Goal: Task Accomplishment & Management: Manage account settings

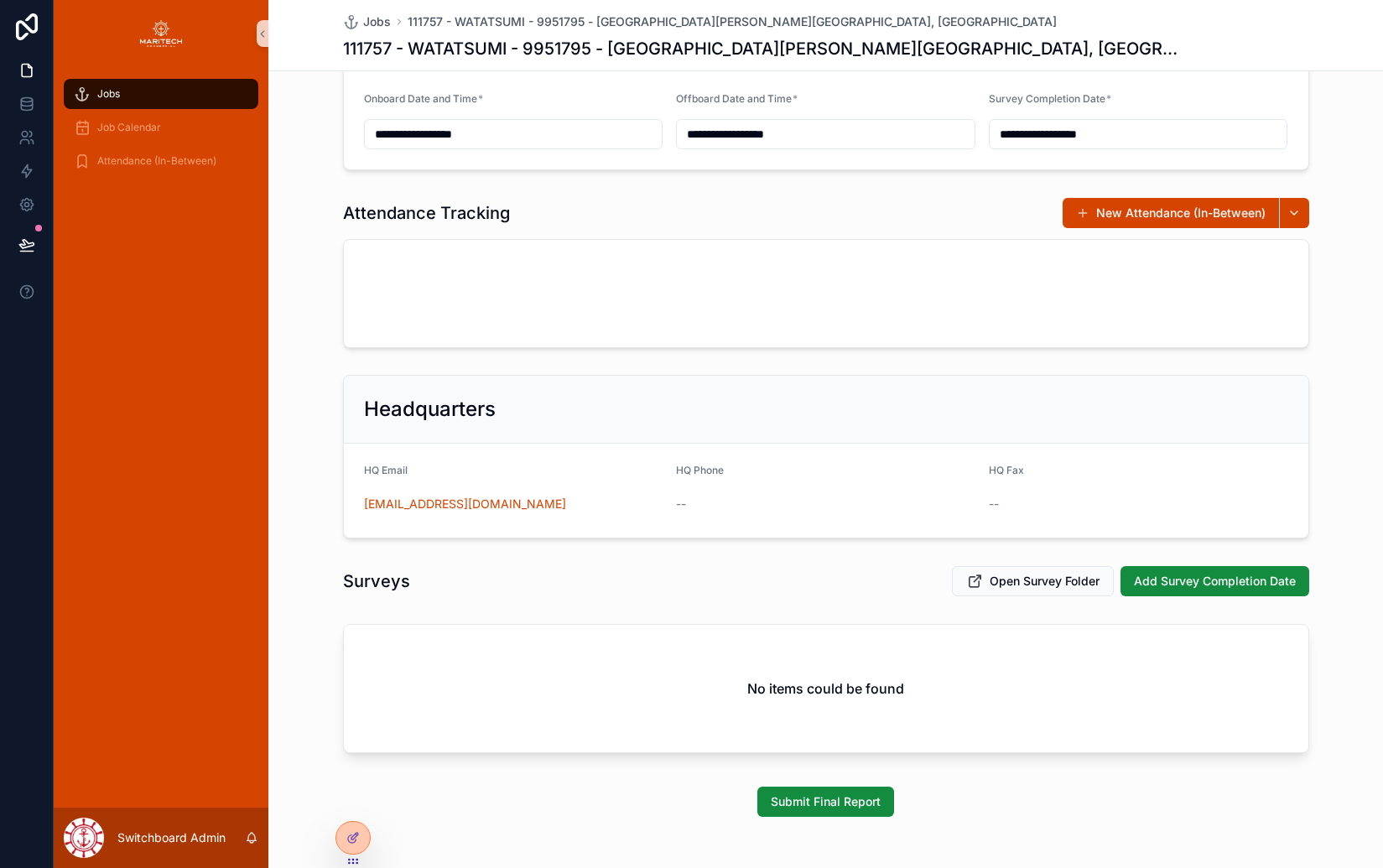
scroll to position [573, 0]
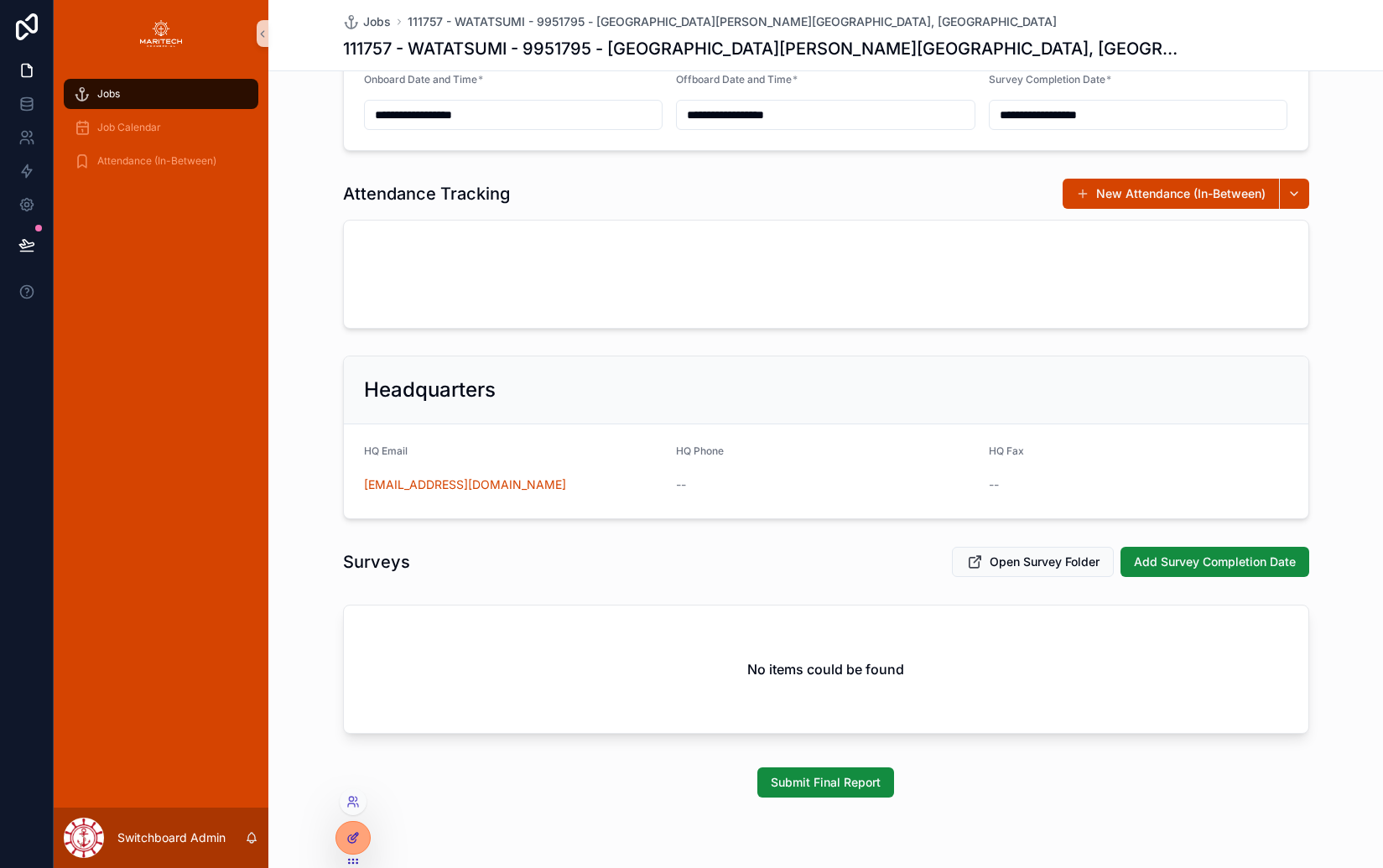
click at [357, 836] on icon at bounding box center [354, 838] width 14 height 14
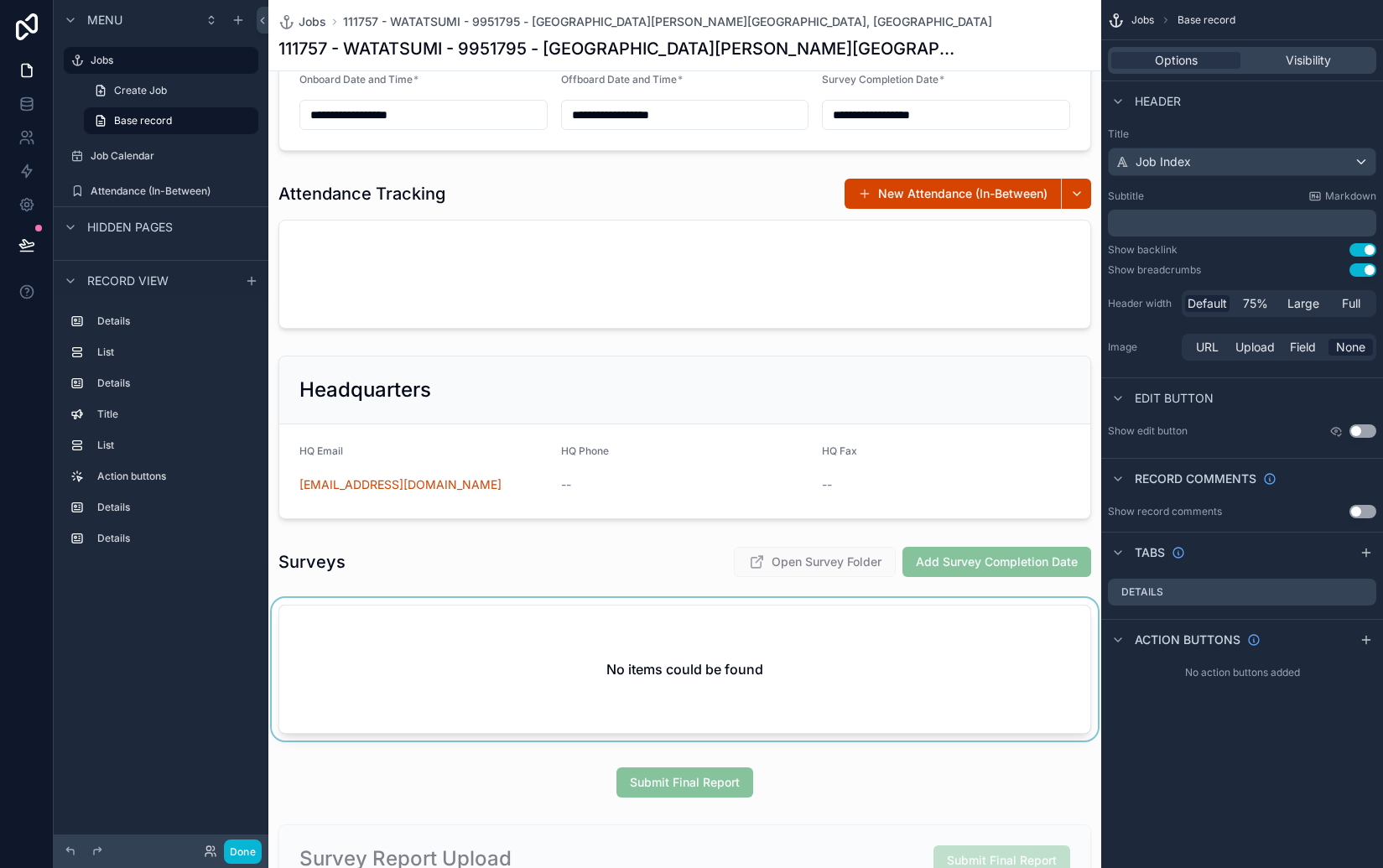
click at [530, 616] on div "scrollable content" at bounding box center [684, 672] width 833 height 150
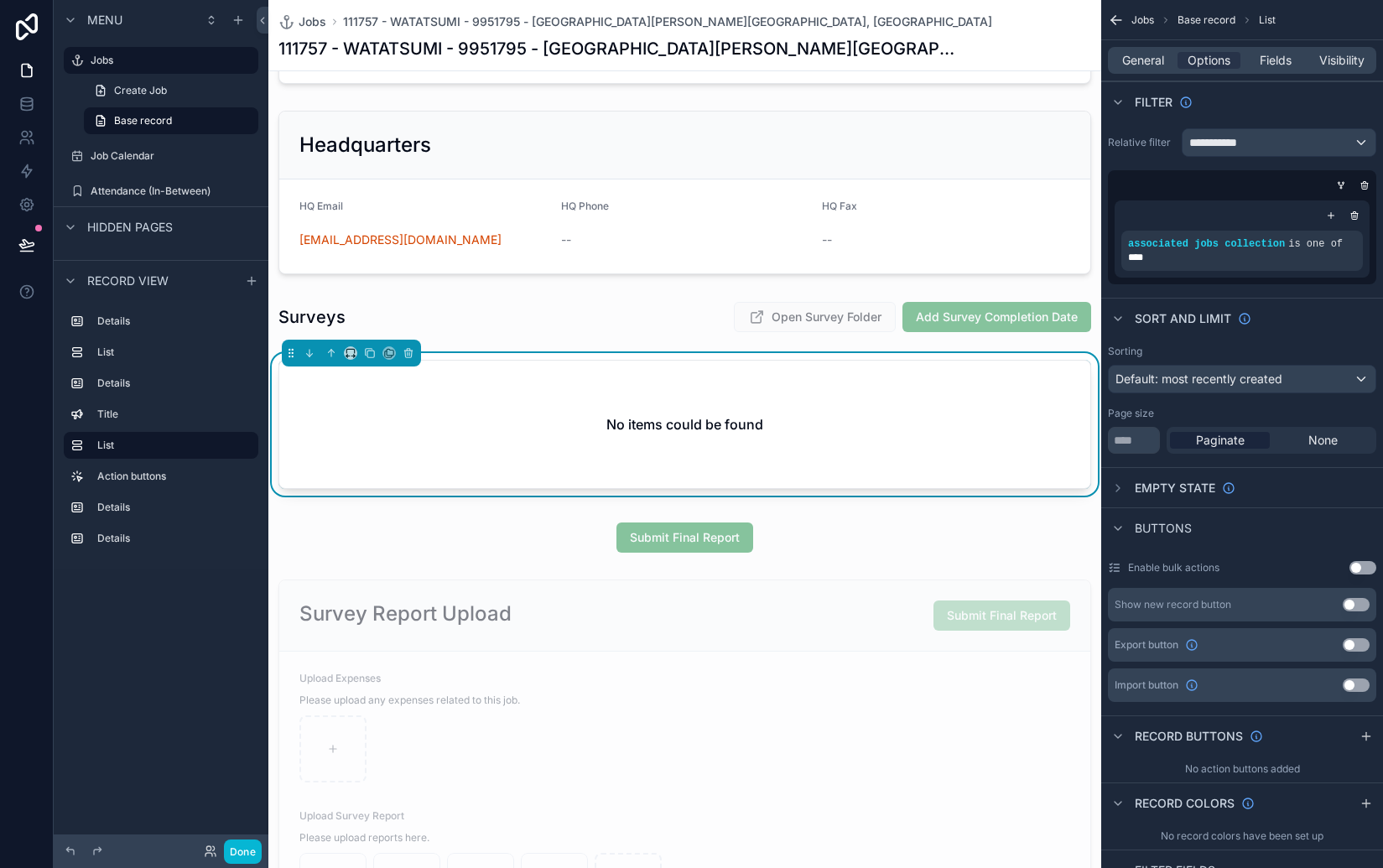
scroll to position [811, 0]
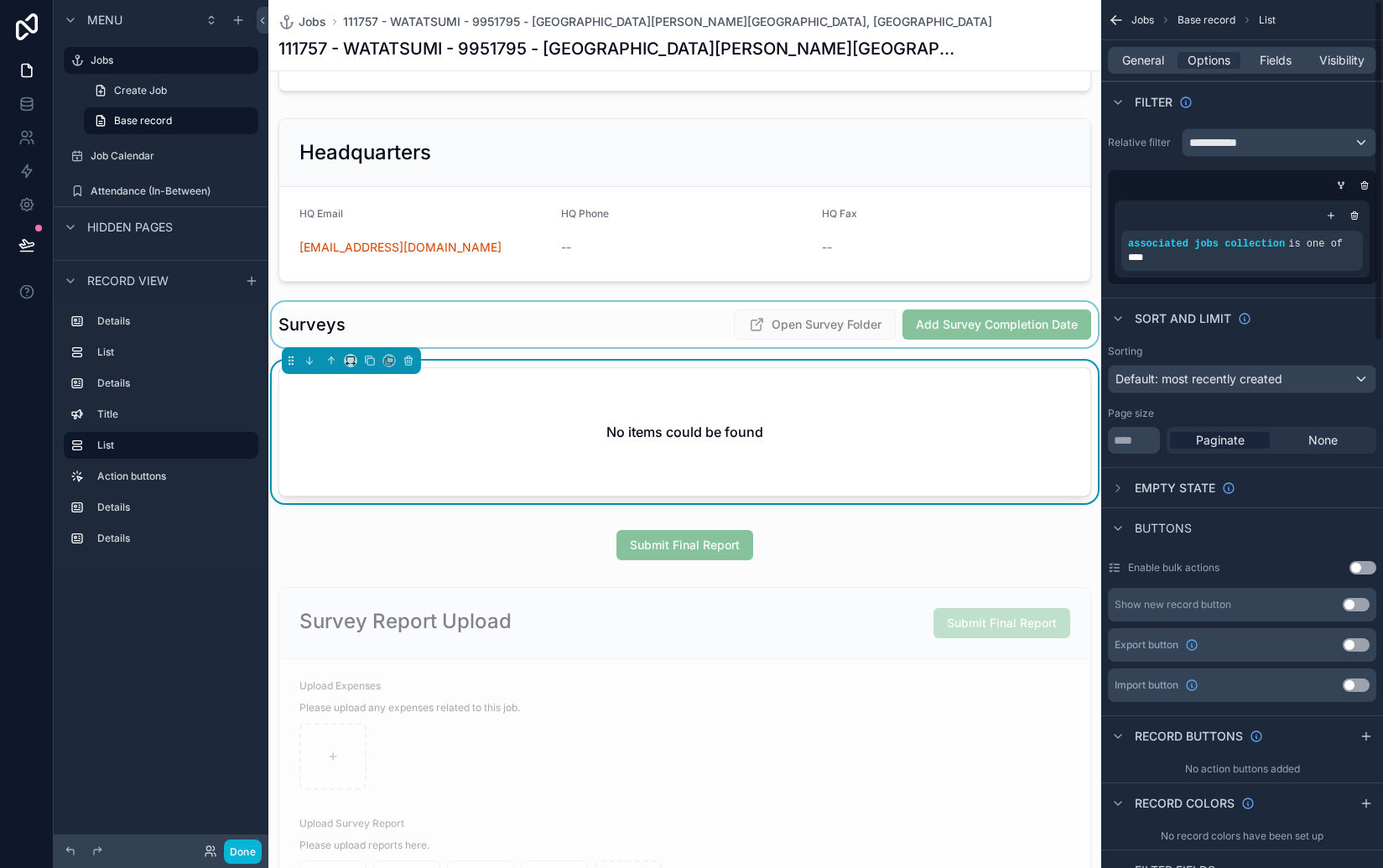
click at [526, 322] on div "scrollable content" at bounding box center [684, 324] width 833 height 45
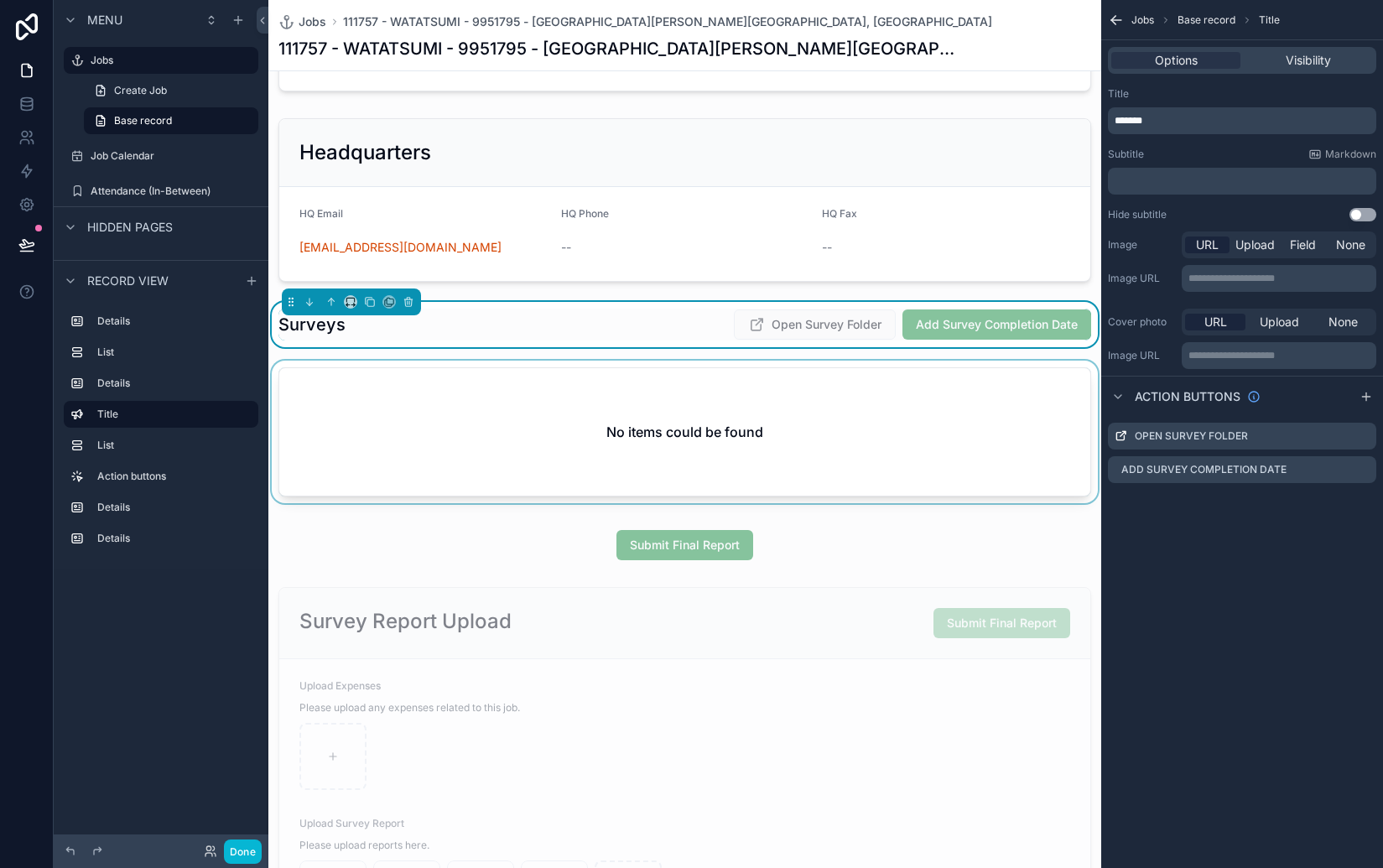
click at [733, 389] on div "scrollable content" at bounding box center [684, 435] width 833 height 150
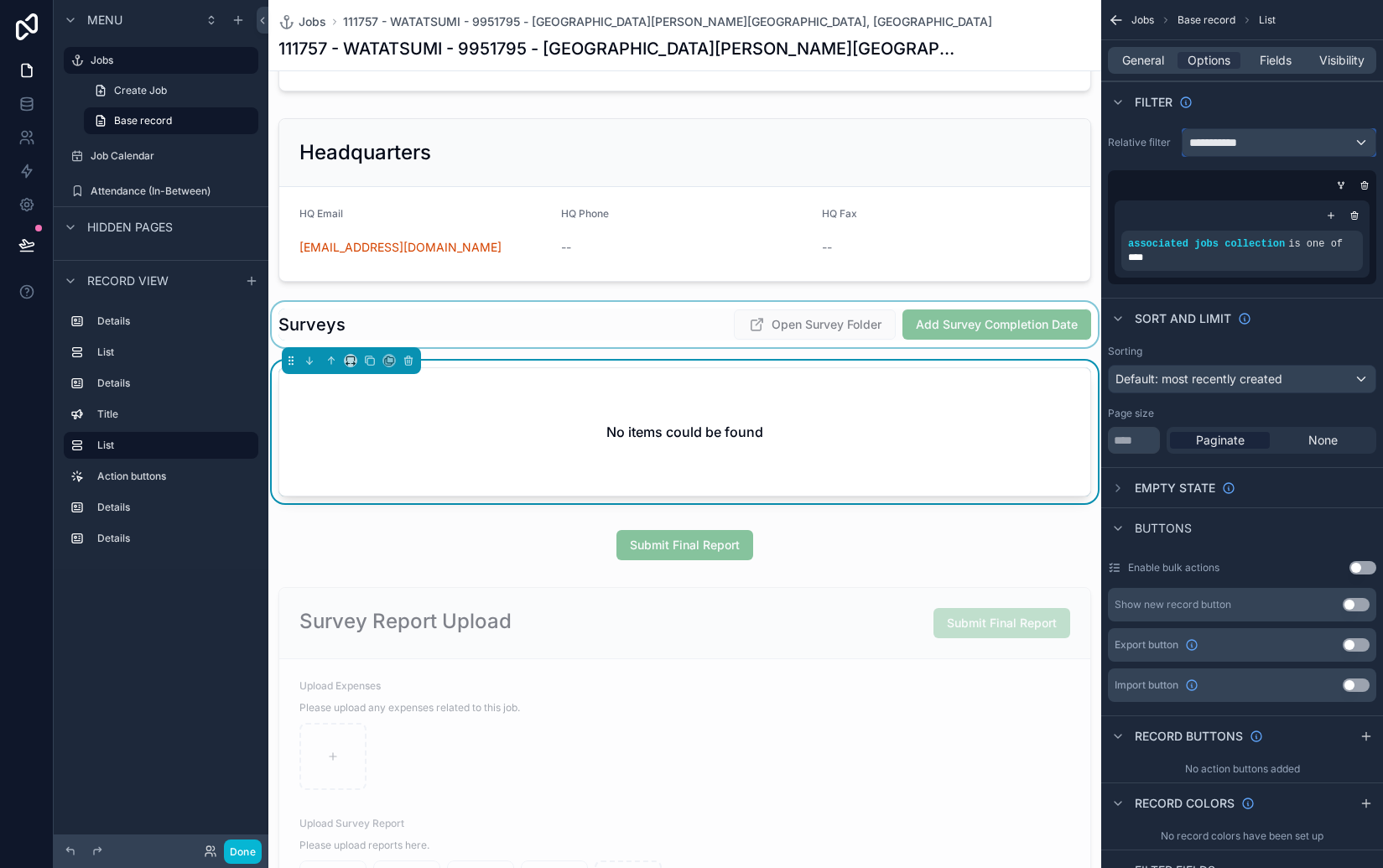
click at [1297, 135] on div "**********" at bounding box center [1278, 142] width 193 height 27
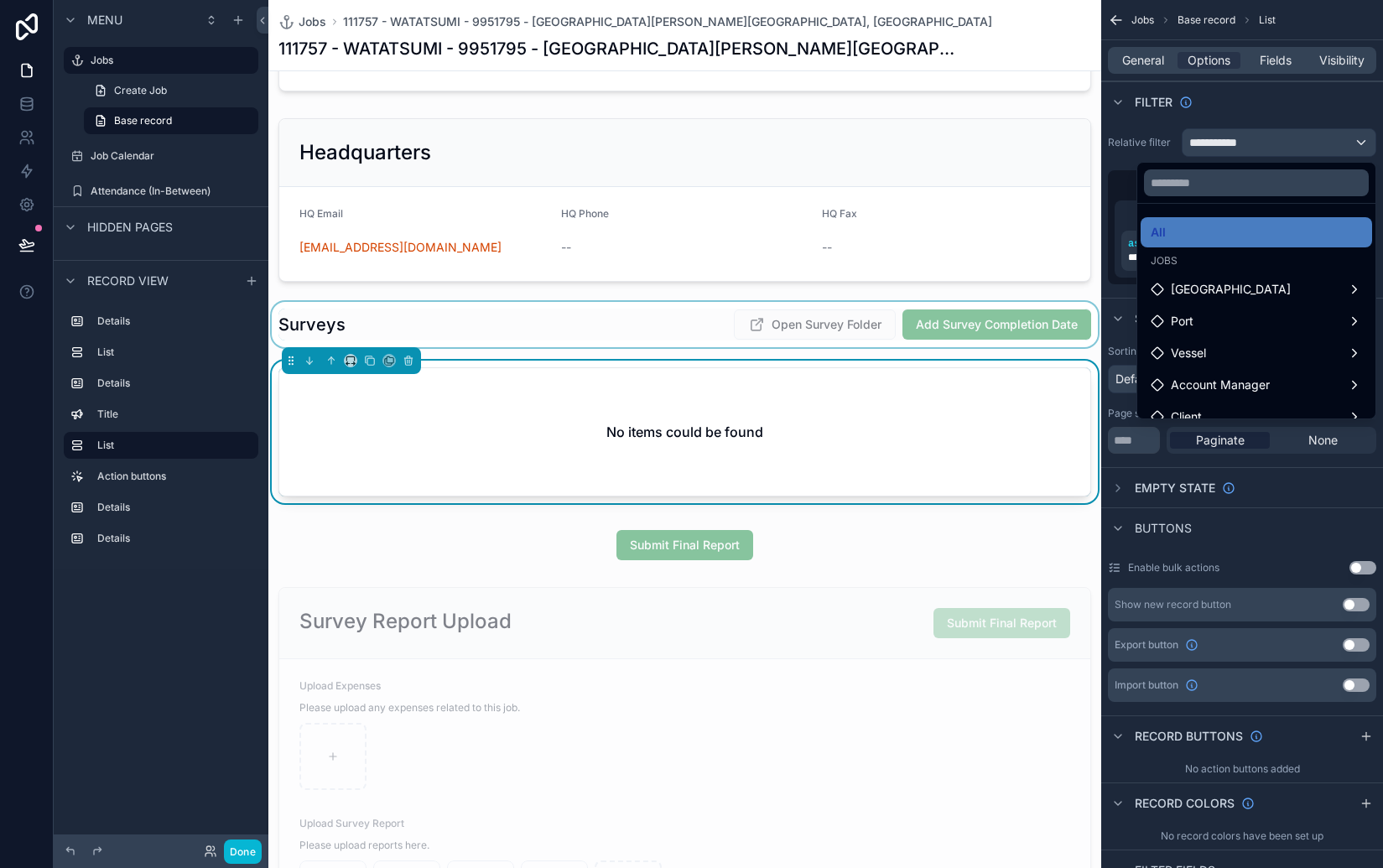
click at [1299, 116] on div "scrollable content" at bounding box center [691, 434] width 1383 height 868
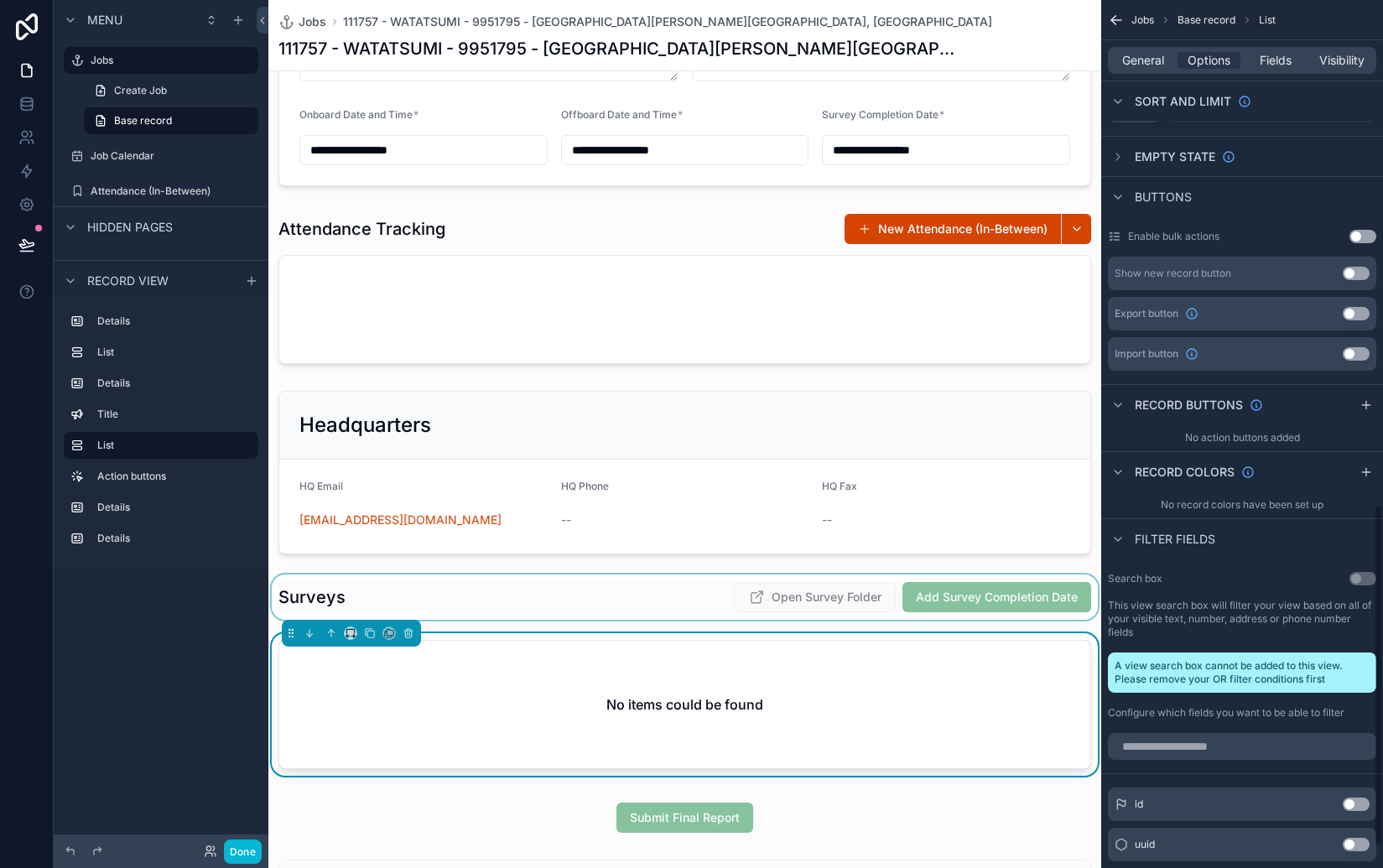
scroll to position [0, 0]
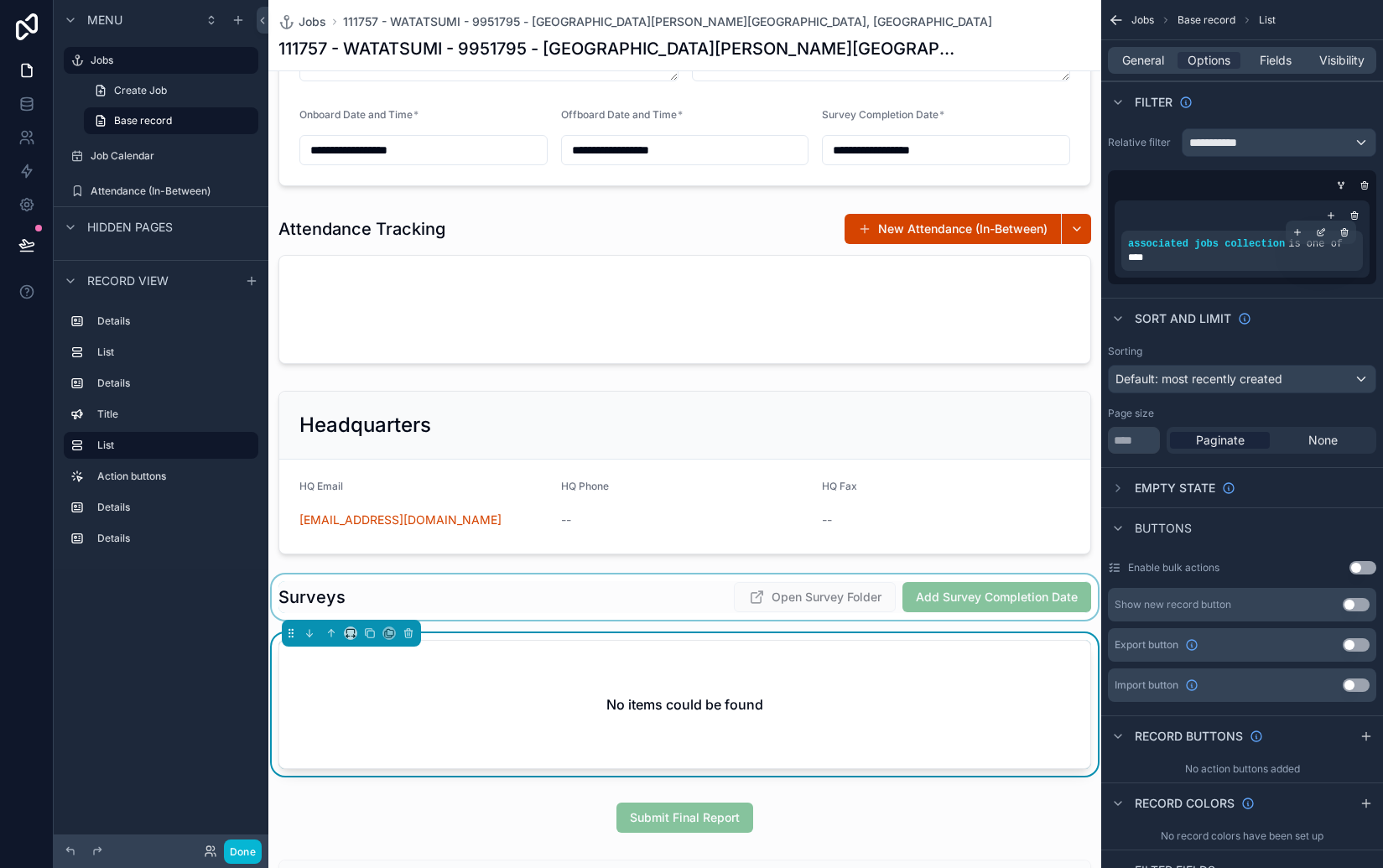
click at [1214, 254] on div "****" at bounding box center [1242, 258] width 228 height 14
click at [1277, 212] on div "scrollable content" at bounding box center [1242, 215] width 241 height 16
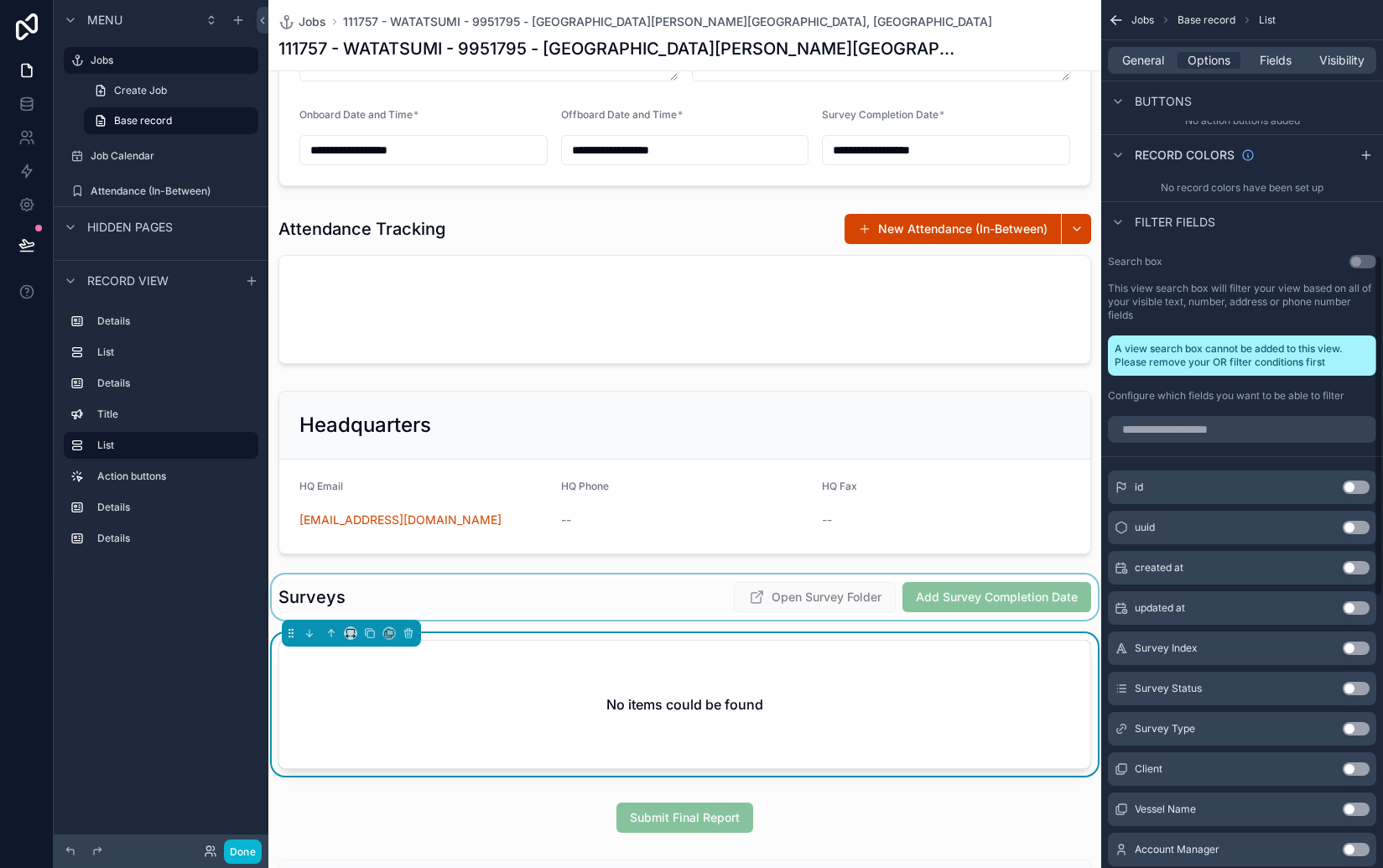
scroll to position [865, 0]
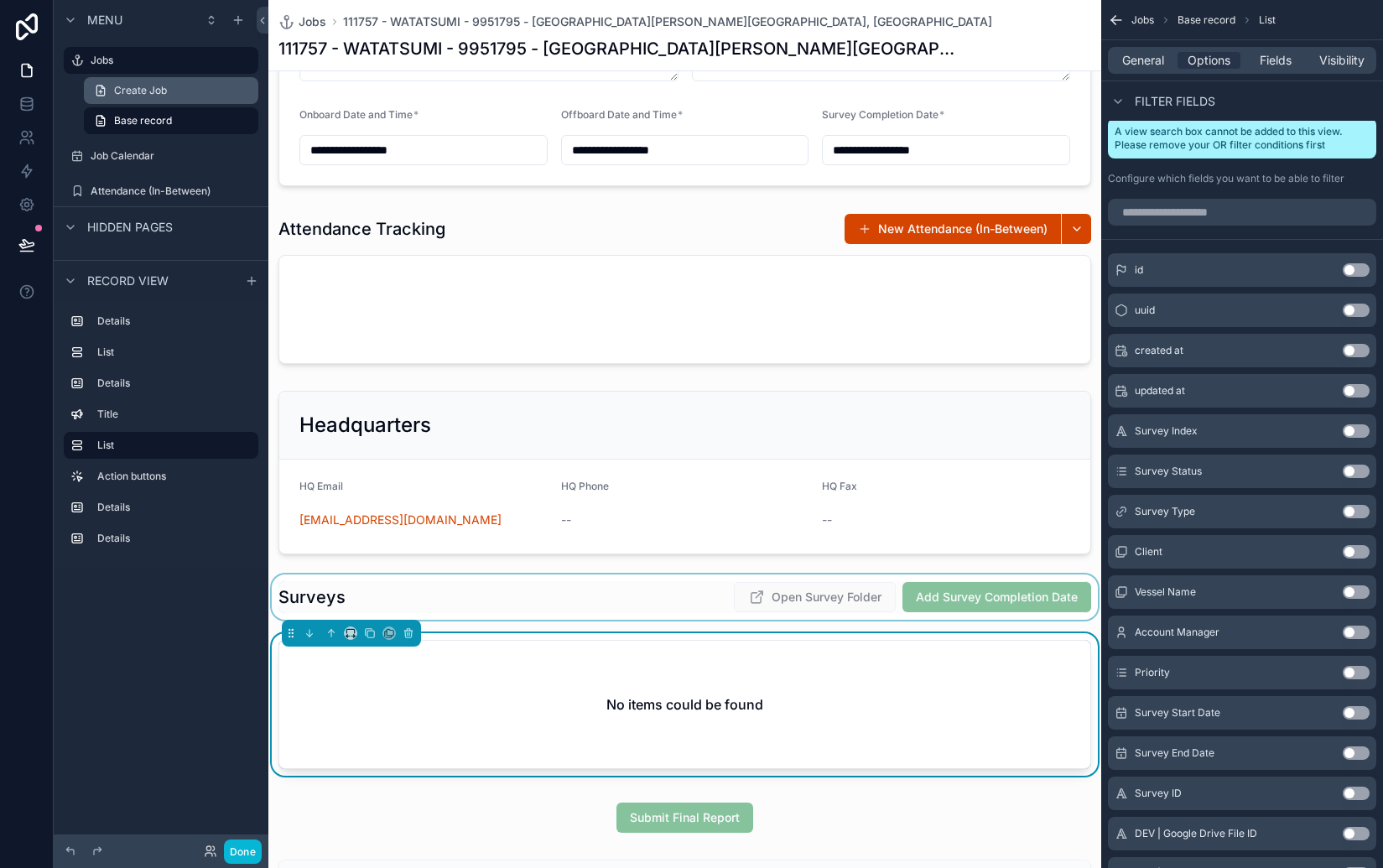
click at [136, 95] on span "Create Job" at bounding box center [140, 91] width 53 height 14
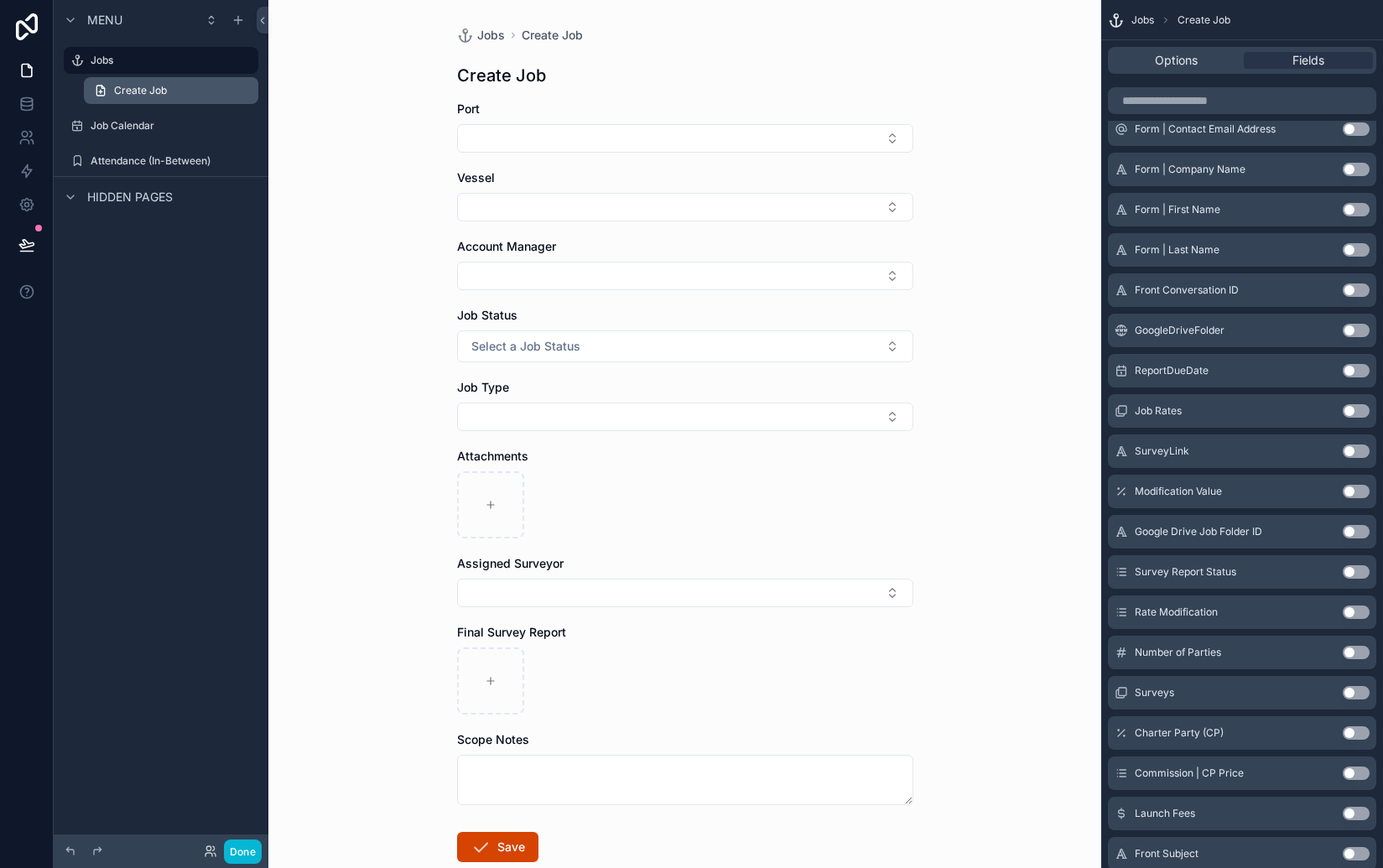
click at [104, 94] on icon "scrollable content" at bounding box center [100, 91] width 8 height 10
click at [82, 63] on icon "scrollable content" at bounding box center [77, 61] width 14 height 14
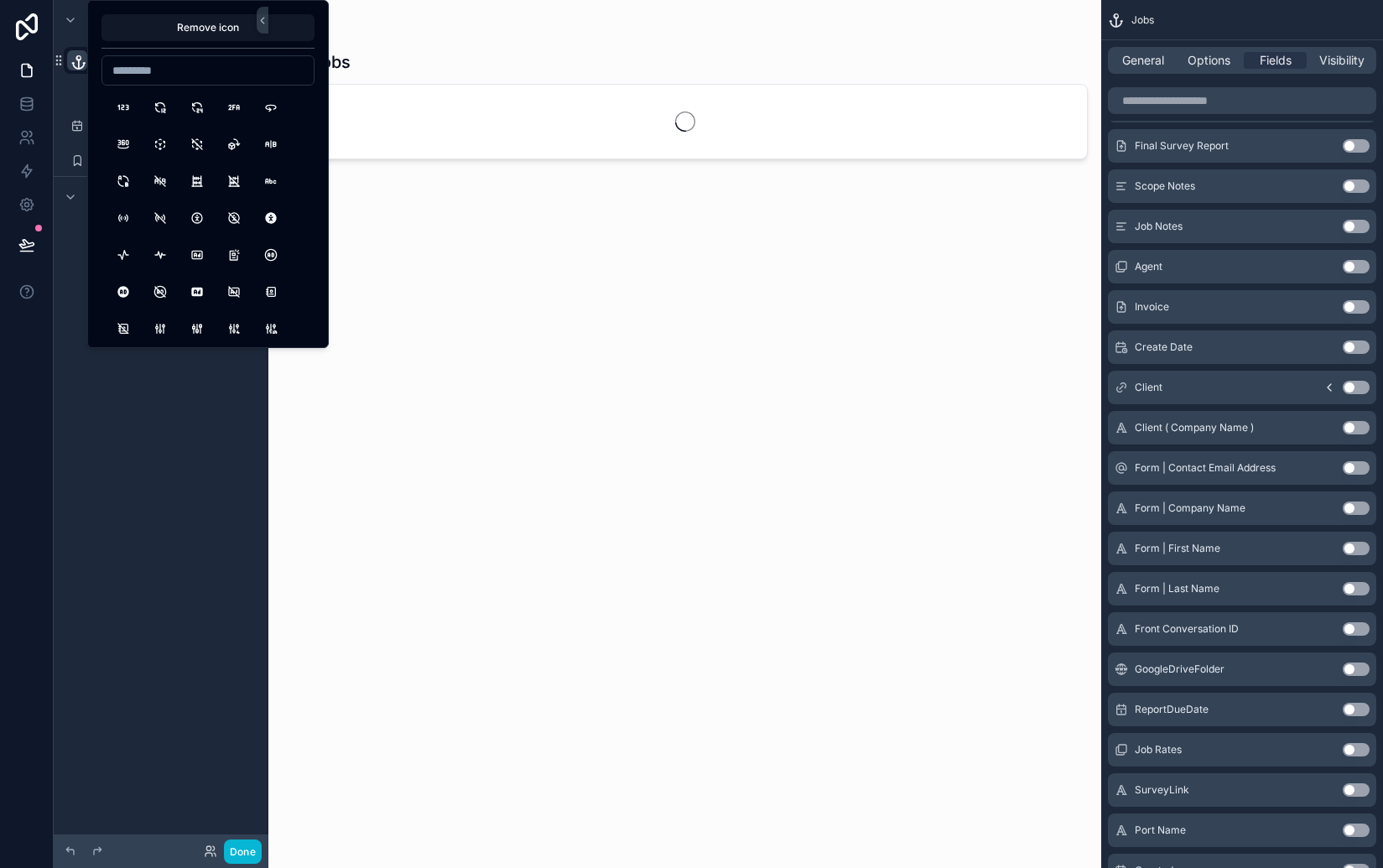
drag, startPoint x: 74, startPoint y: 385, endPoint x: 86, endPoint y: 345, distance: 41.8
click at [74, 385] on div "Menu **** Create Job Job Calendar Attendance (In-Between) Hidden pages" at bounding box center [161, 424] width 214 height 847
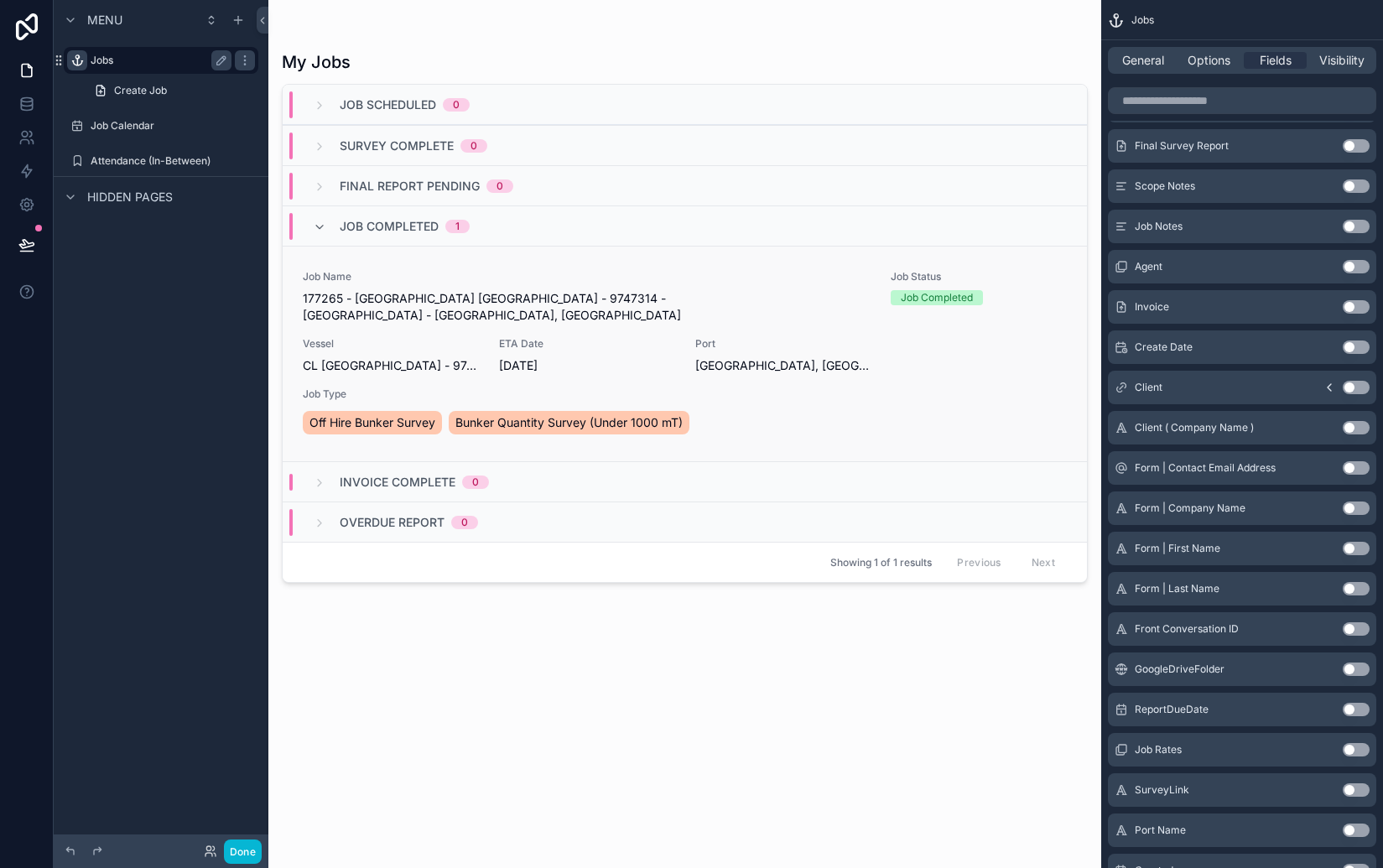
click at [793, 407] on div "Off Hire Bunker Survey Bunker Quantity Survey (Under 1000 mT)" at bounding box center [684, 422] width 764 height 30
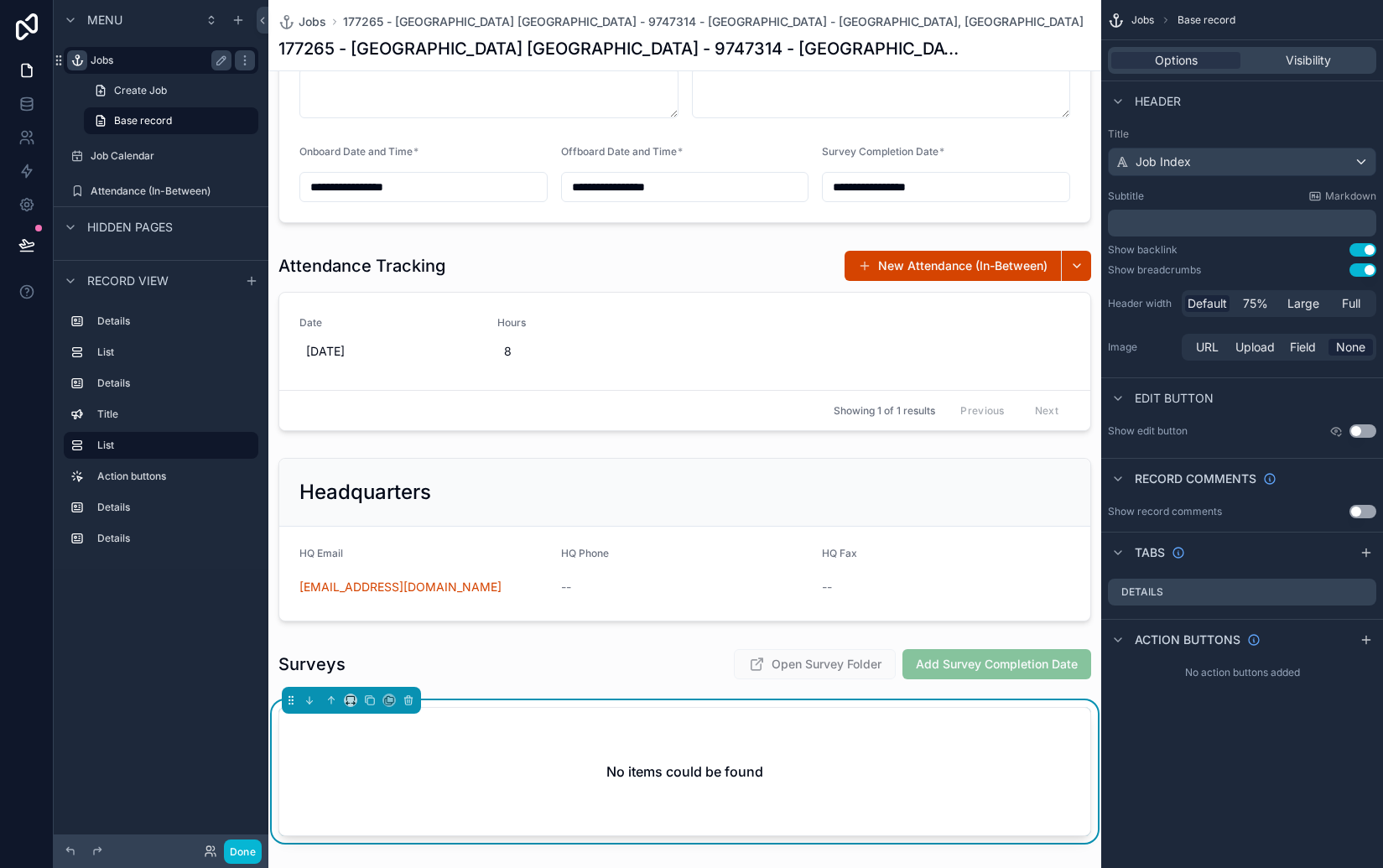
scroll to position [534, 0]
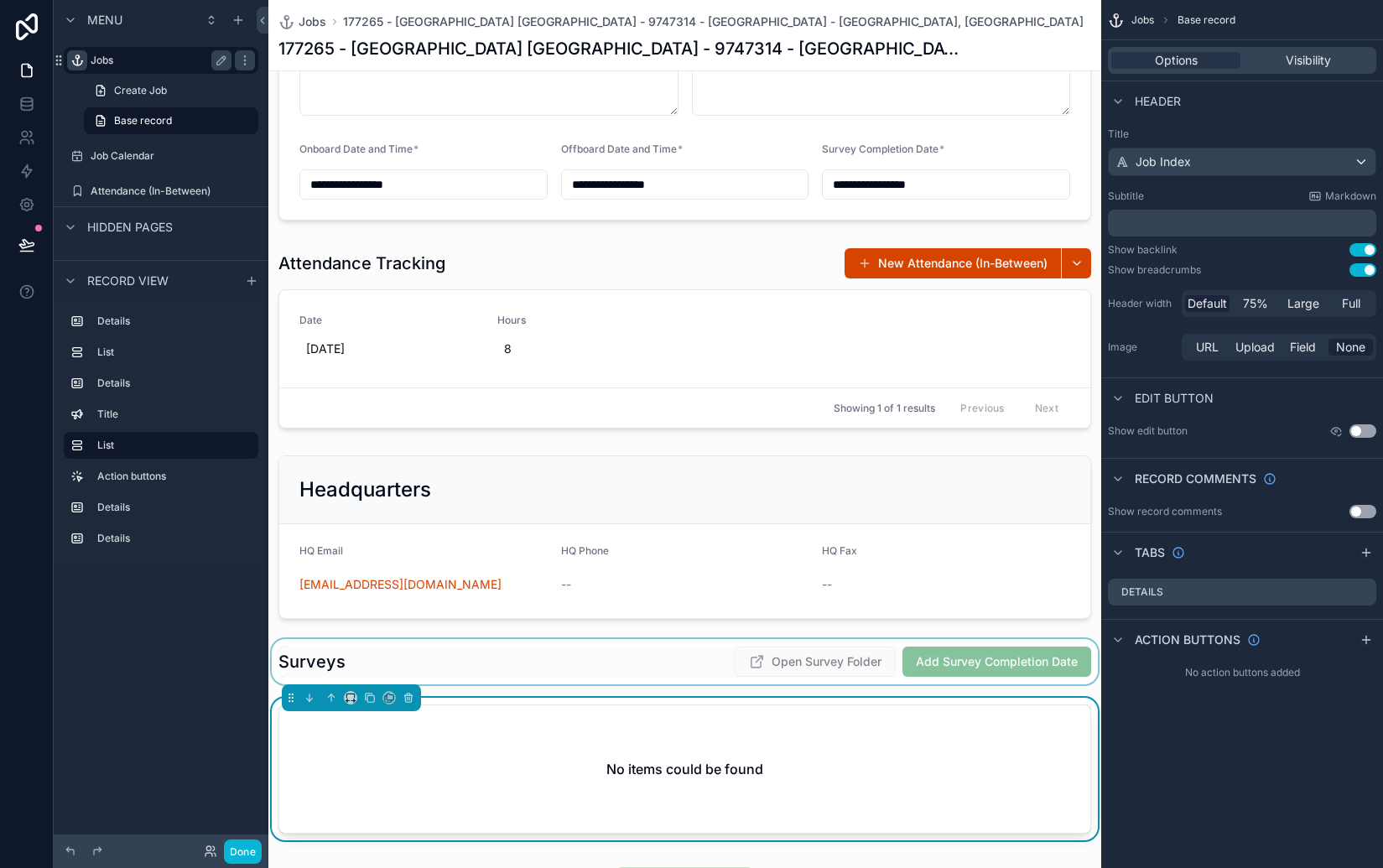
click at [690, 664] on div "scrollable content" at bounding box center [684, 661] width 833 height 45
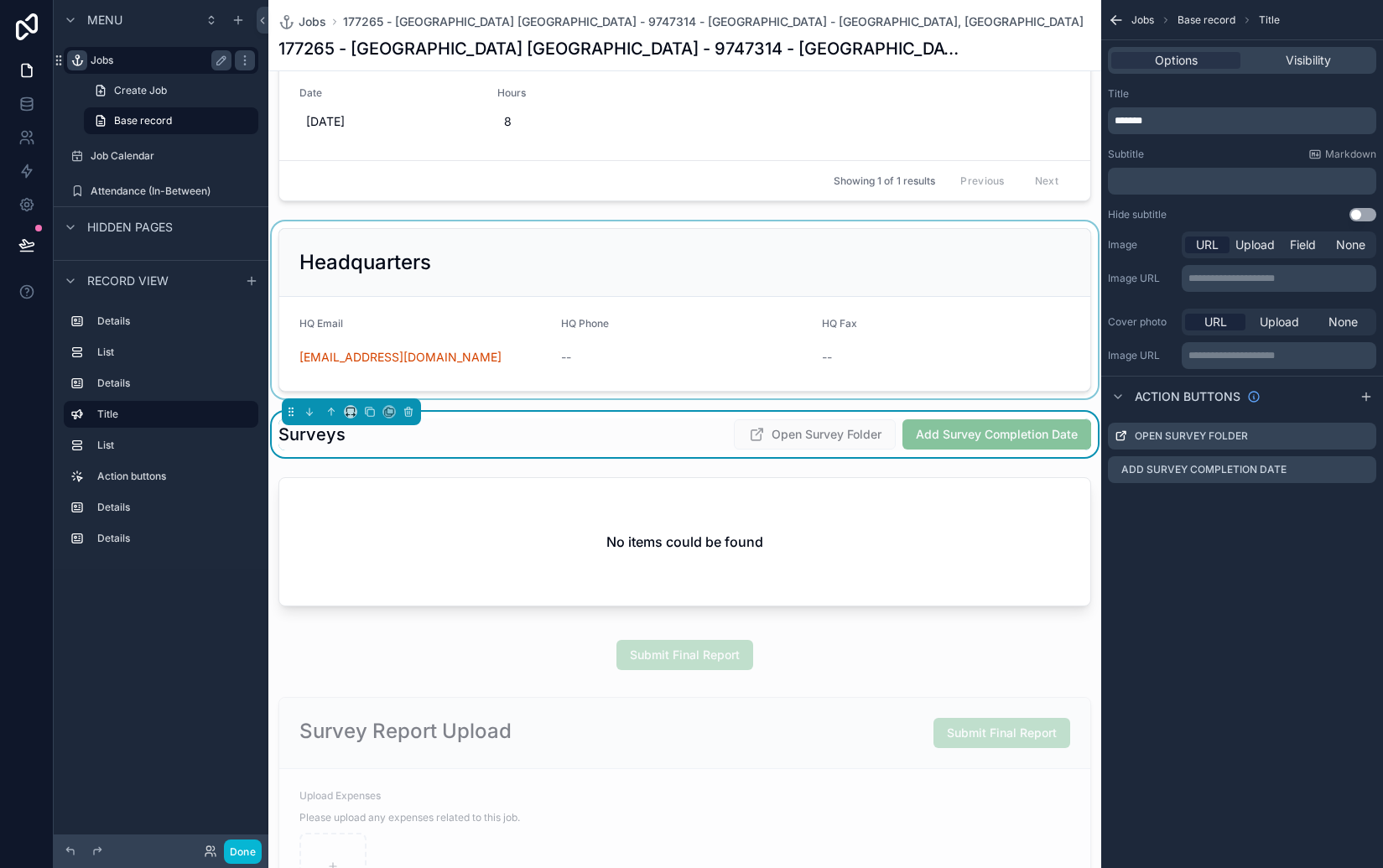
scroll to position [762, 0]
click at [868, 399] on div "**********" at bounding box center [684, 311] width 833 height 1965
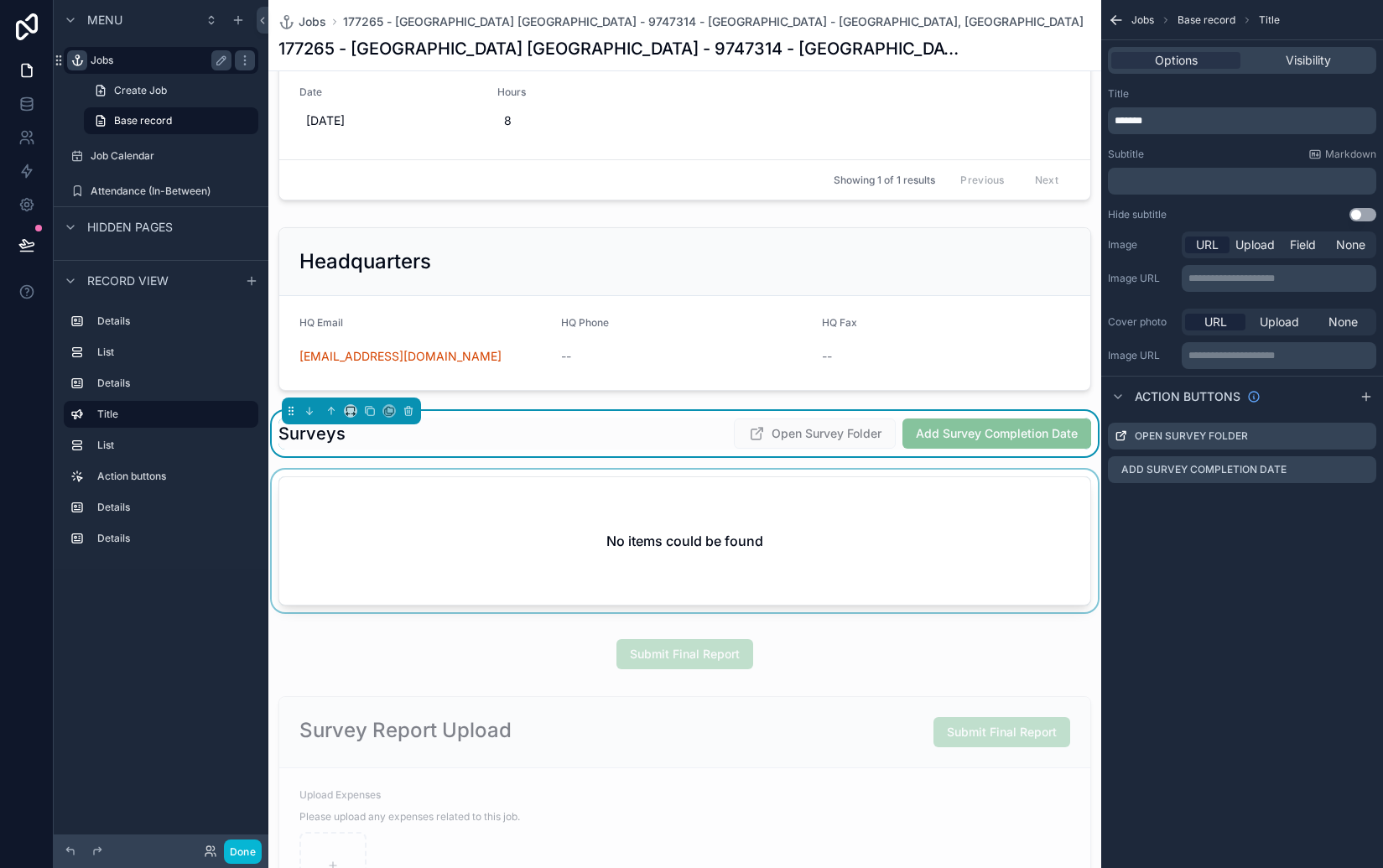
click at [944, 546] on div "scrollable content" at bounding box center [684, 544] width 833 height 150
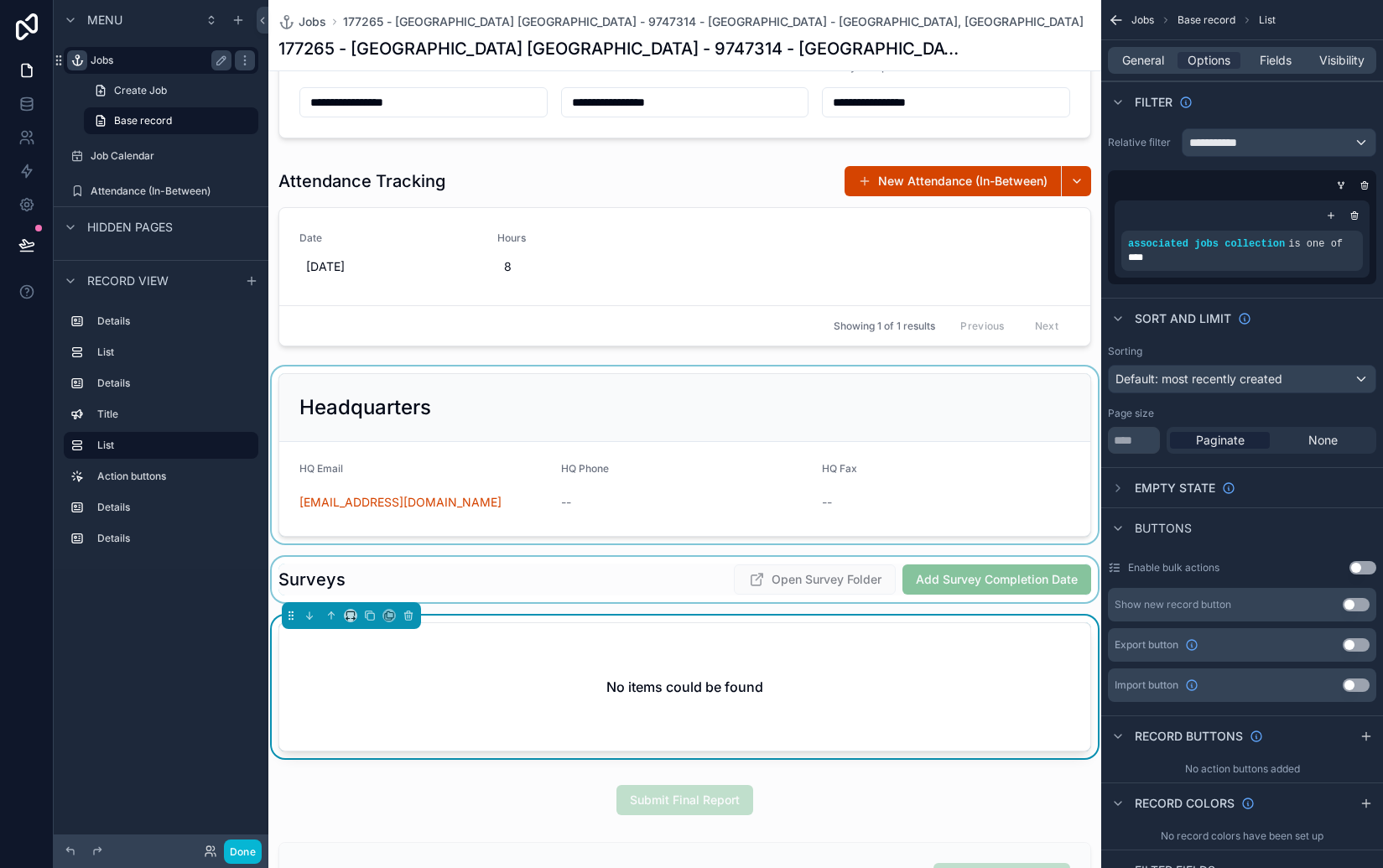
scroll to position [604, 0]
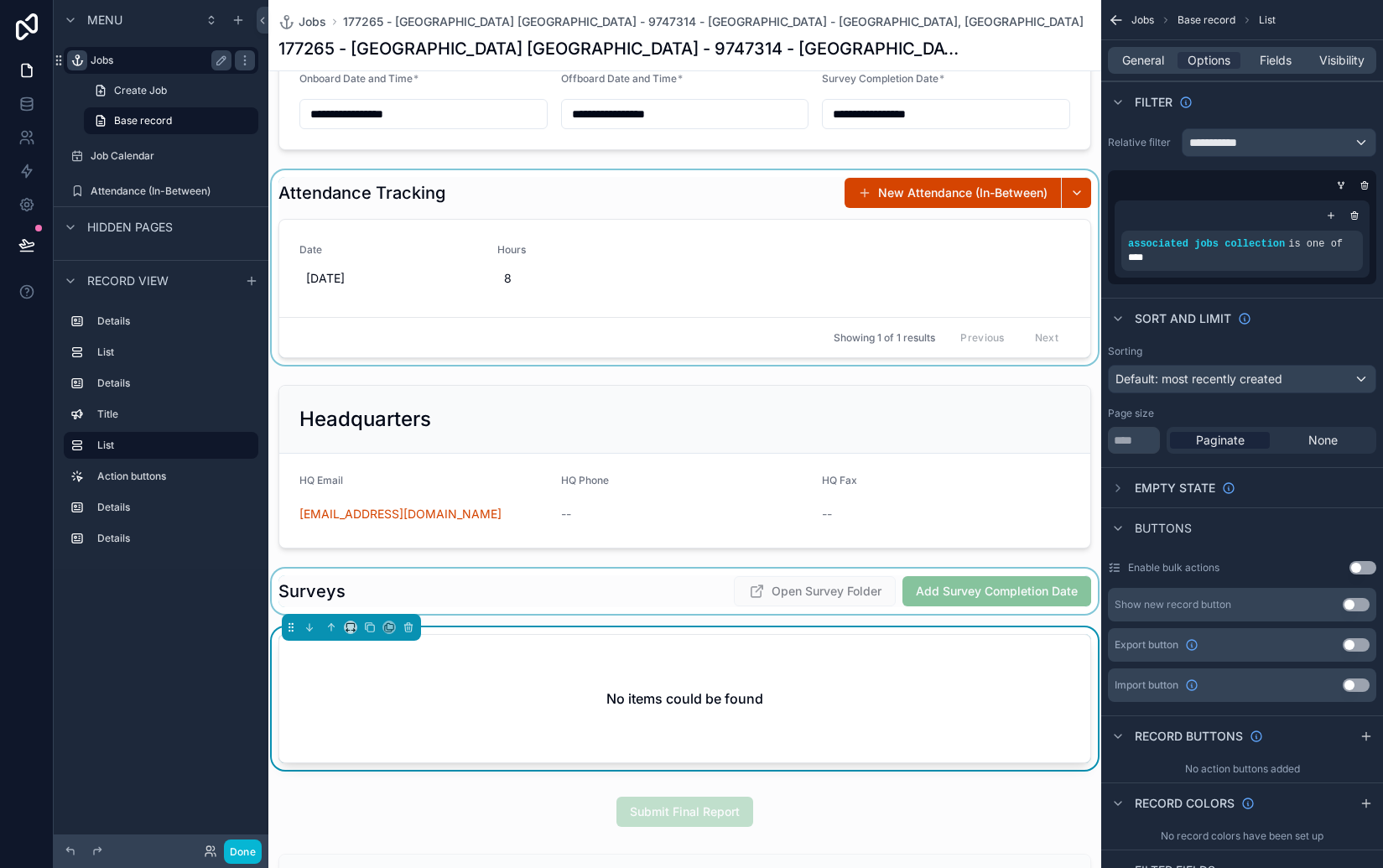
click at [634, 302] on div "scrollable content" at bounding box center [684, 267] width 833 height 195
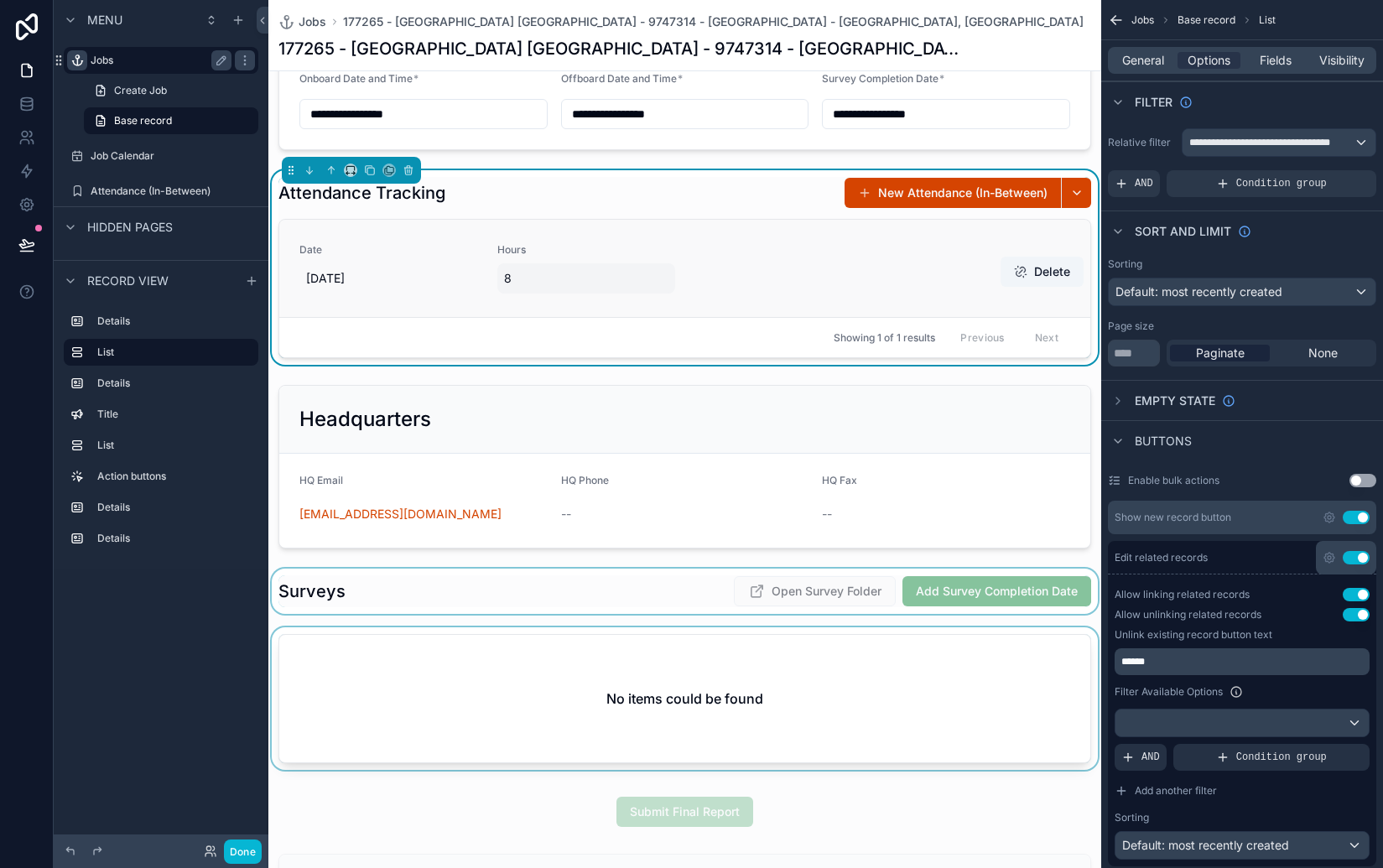
click at [555, 287] on div "8" at bounding box center [586, 278] width 178 height 30
click at [740, 258] on div "Date [DATE] Hours 8" at bounding box center [684, 268] width 771 height 50
